Goal: Find contact information: Find contact information

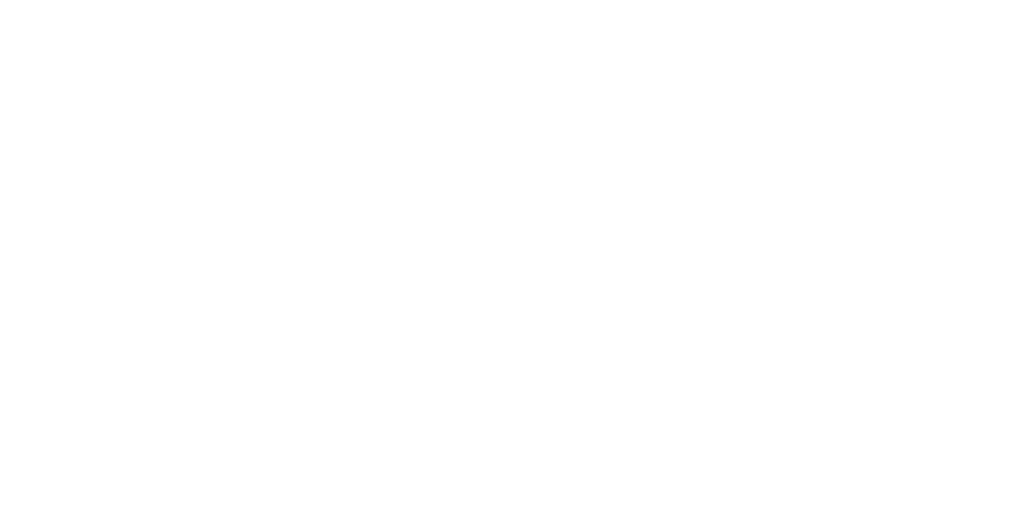
scroll to position [426, 0]
click at [831, 80] on div at bounding box center [516, 220] width 929 height 499
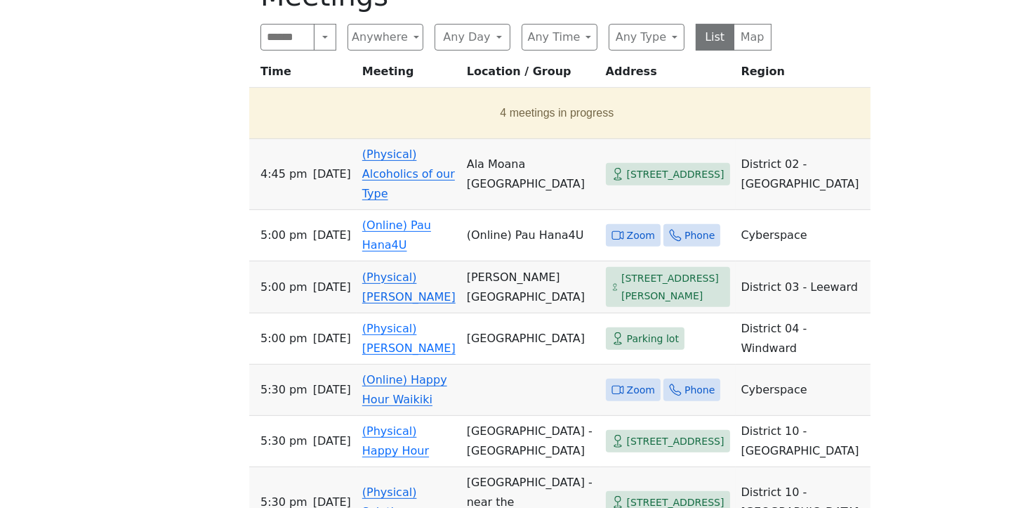
scroll to position [699, 0]
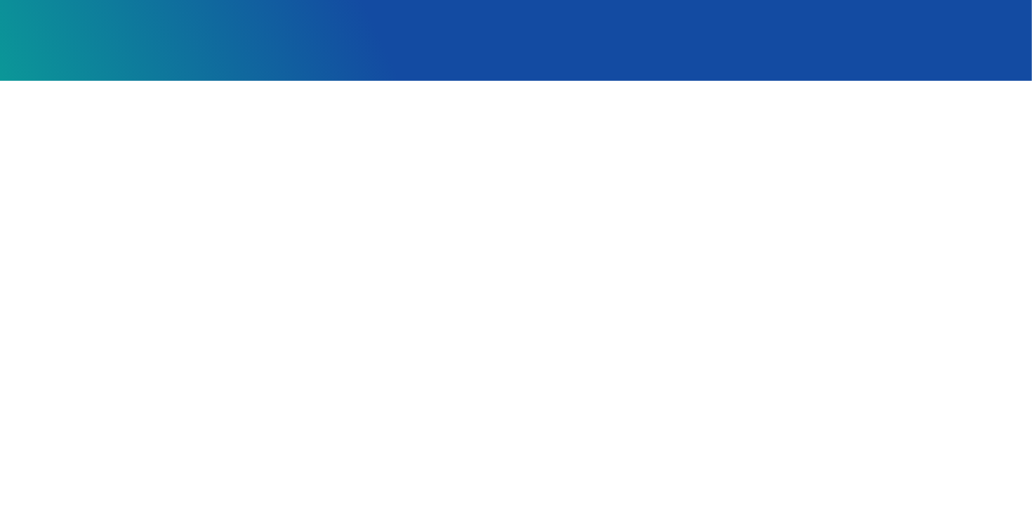
scroll to position [402, 0]
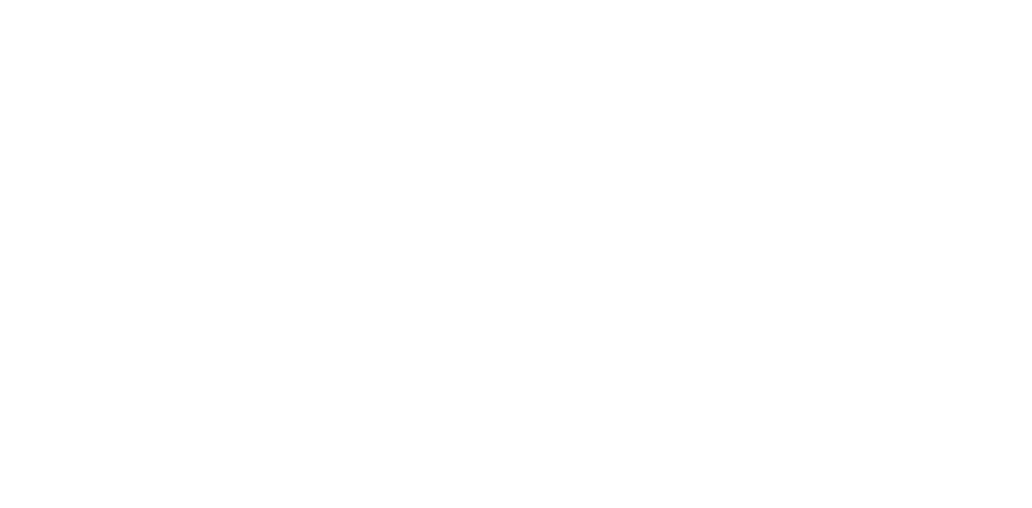
scroll to position [1584, 0]
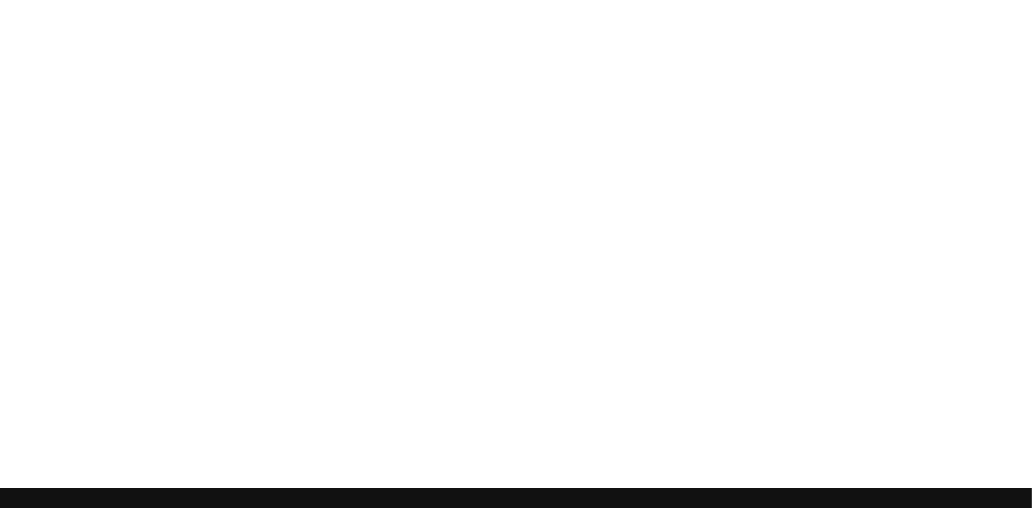
click at [242, 258] on div at bounding box center [516, 165] width 929 height 499
click at [235, 236] on div at bounding box center [516, 165] width 929 height 499
